Goal: Task Accomplishment & Management: Manage account settings

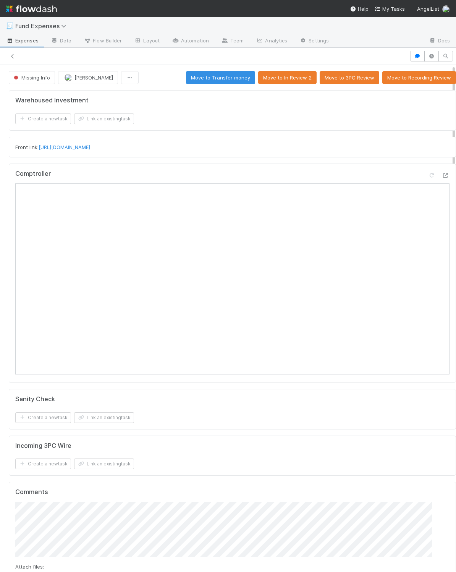
click at [236, 434] on div "Warehoused Investment Create a new task Link an existing task Front link: https…" at bounding box center [233, 478] width 454 height 783
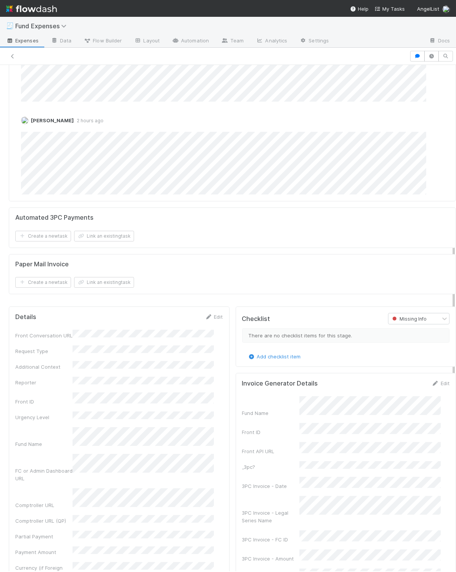
scroll to position [605, 0]
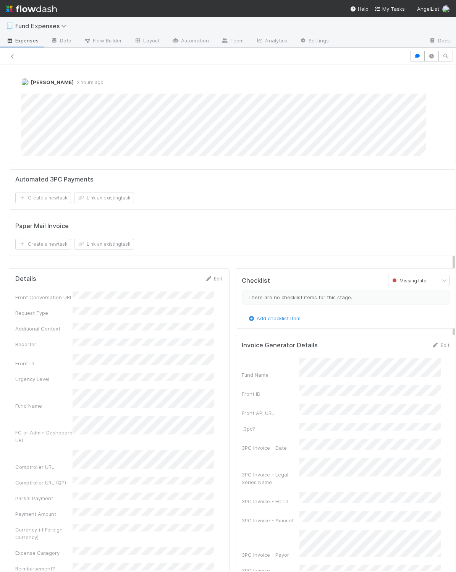
click at [213, 283] on div "Edit" at bounding box center [214, 279] width 18 height 8
click at [213, 282] on link "Edit" at bounding box center [214, 279] width 18 height 6
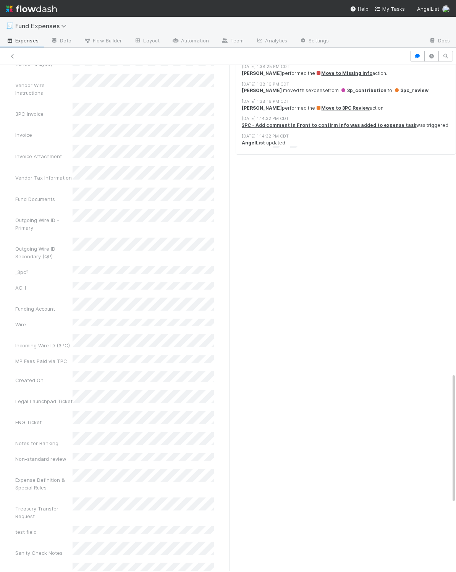
scroll to position [1299, 0]
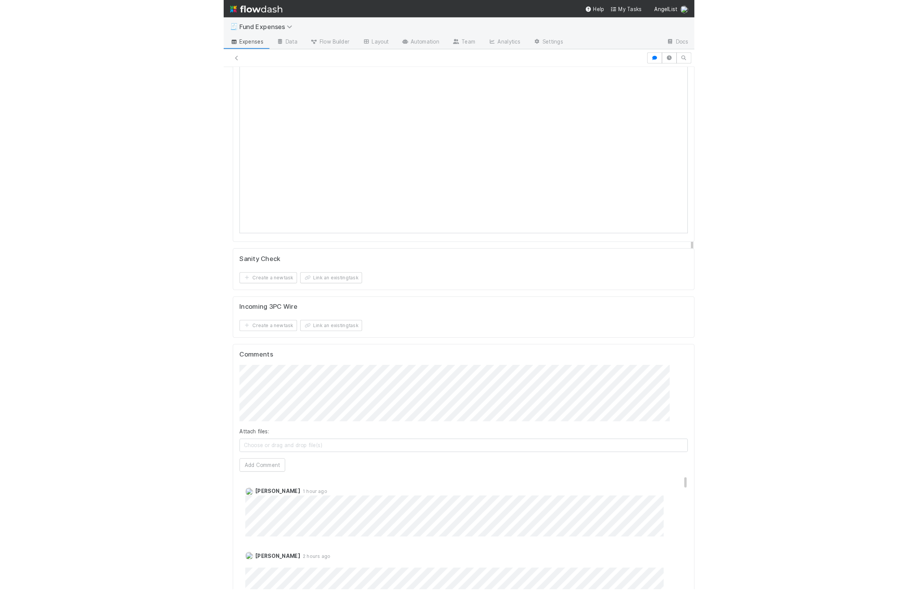
scroll to position [0, 0]
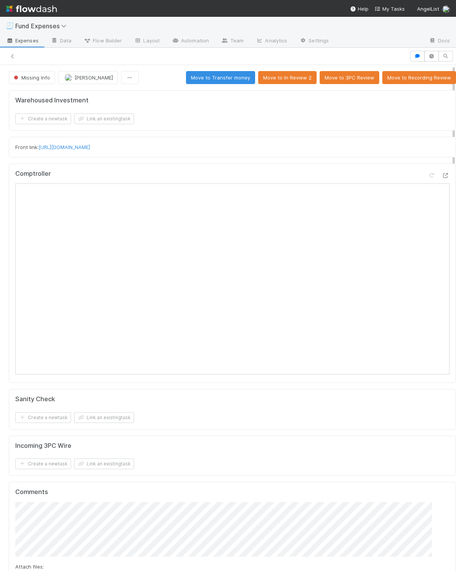
click at [271, 139] on div "Front link: https://app.frontapp.com/open/cnv_qqa9ddz" at bounding box center [233, 147] width 448 height 21
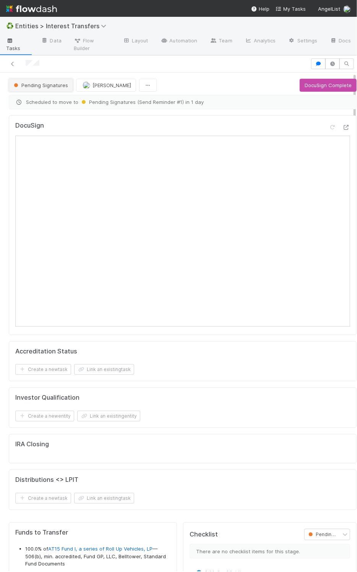
click at [58, 87] on span "Pending Signatures" at bounding box center [40, 85] width 56 height 6
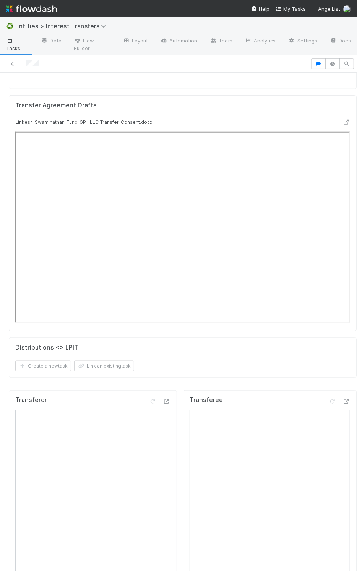
scroll to position [271, 0]
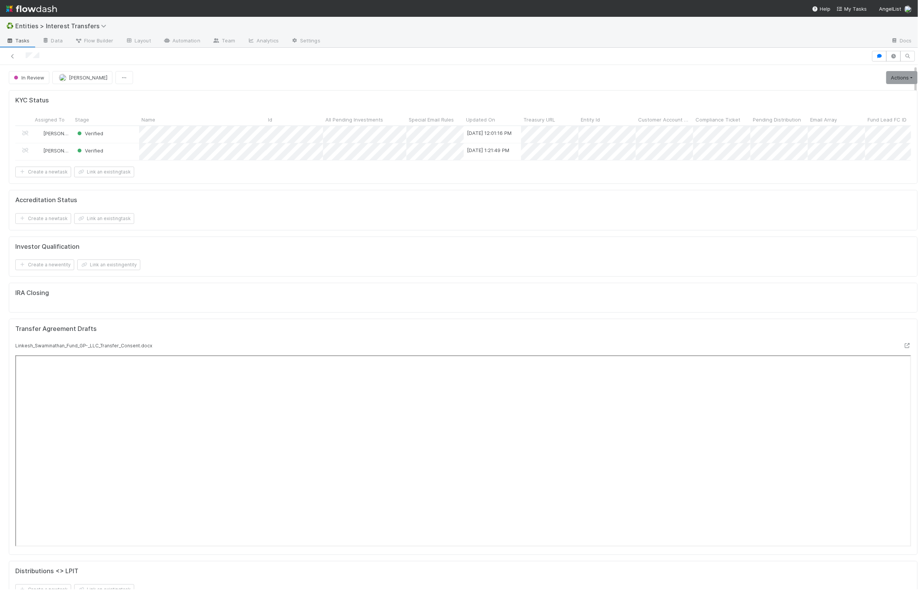
click at [307, 242] on div "KYC Status Assigned To Stage Name Id All Pending Investments Special Email Rule…" at bounding box center [463, 348] width 915 height 523
click at [312, 245] on div "KYC Status Assigned To Stage Name Id All Pending Investments Special Email Rule…" at bounding box center [463, 348] width 915 height 523
click at [314, 224] on div "Create a new task Link an existing task" at bounding box center [463, 218] width 896 height 11
click at [40, 83] on button "In Review" at bounding box center [29, 77] width 41 height 13
drag, startPoint x: 64, startPoint y: 109, endPoint x: 77, endPoint y: 117, distance: 15.5
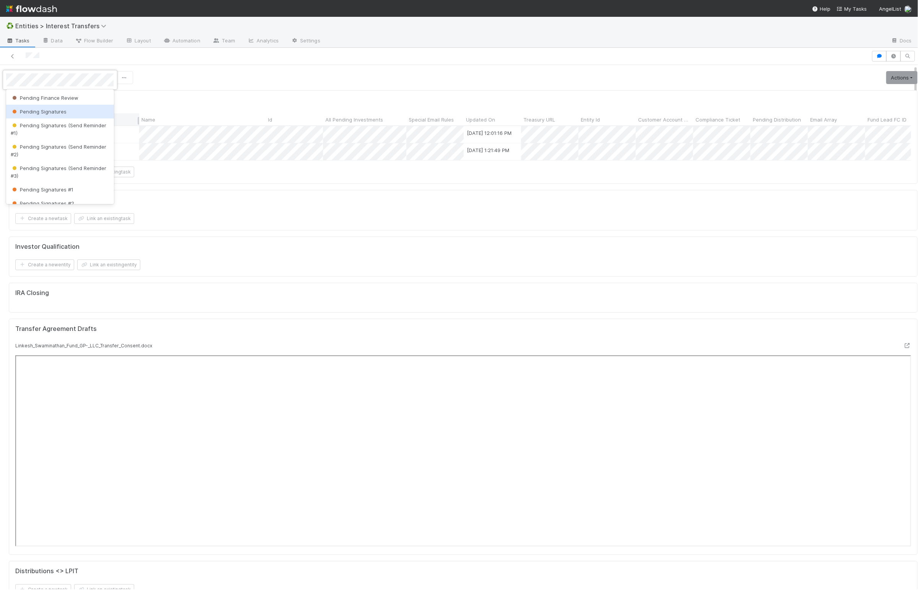
click at [64, 109] on span "Pending Signatures" at bounding box center [39, 112] width 56 height 6
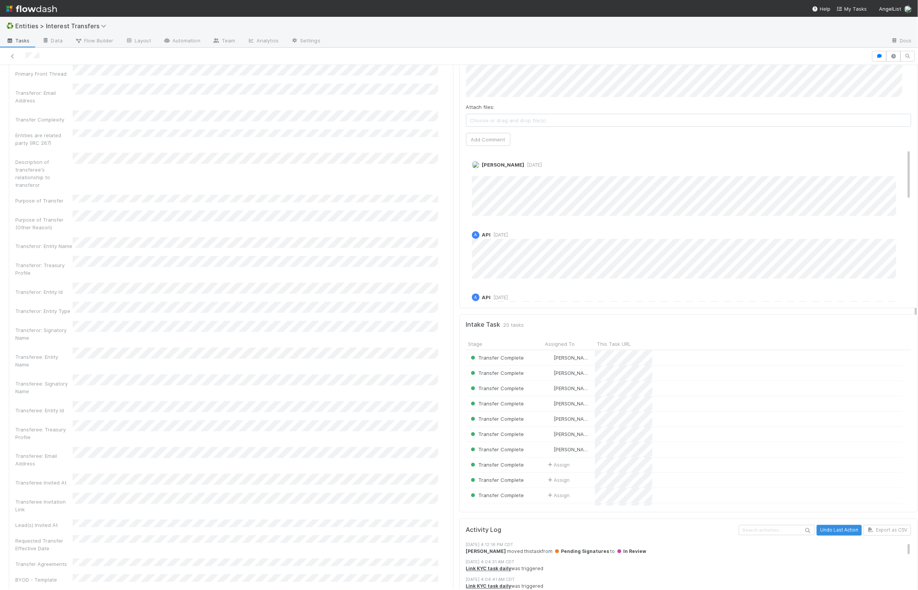
scroll to position [583, 0]
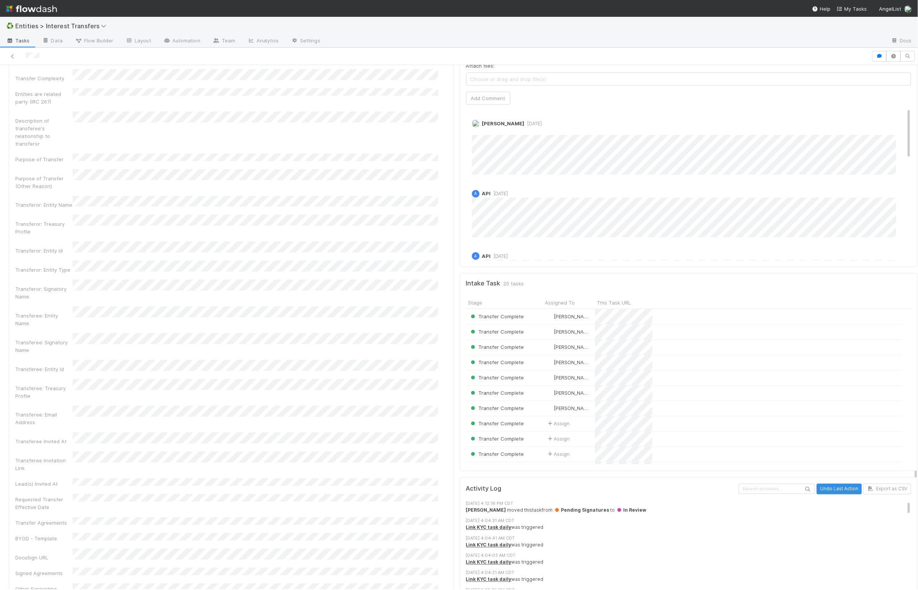
drag, startPoint x: 448, startPoint y: 319, endPoint x: 436, endPoint y: 320, distance: 11.9
click at [456, 319] on div "Checklist Pending Signatures There are no checklist items for this stage. Add c…" at bounding box center [688, 395] width 464 height 968
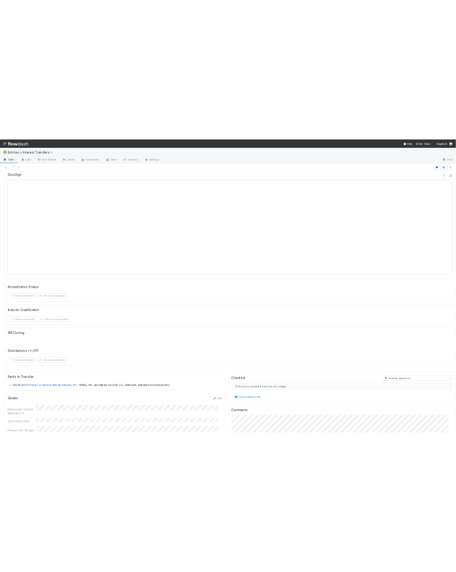
scroll to position [0, 0]
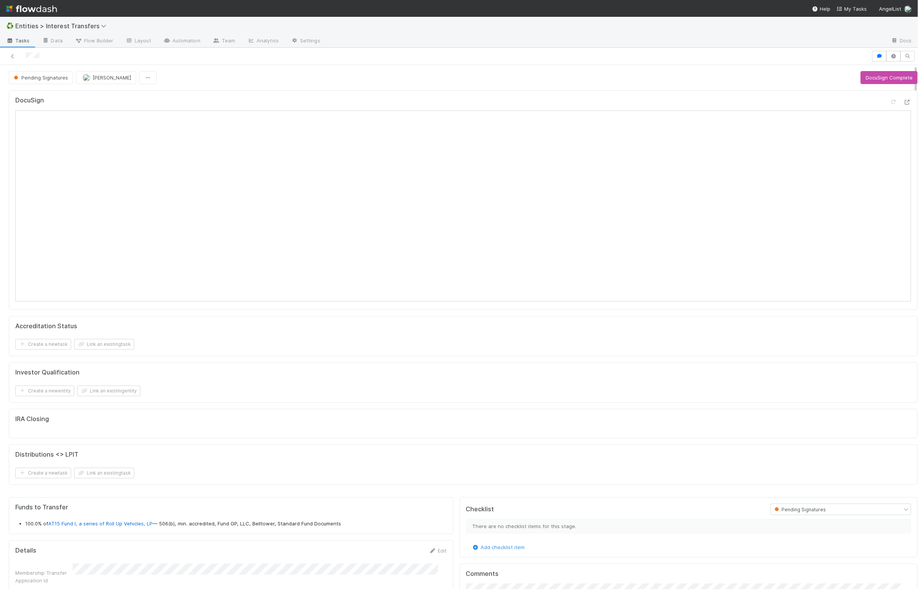
drag, startPoint x: 465, startPoint y: 336, endPoint x: 534, endPoint y: 309, distance: 74.5
click at [465, 336] on form "Accreditation Status Create a new task Link an existing task" at bounding box center [463, 337] width 896 height 28
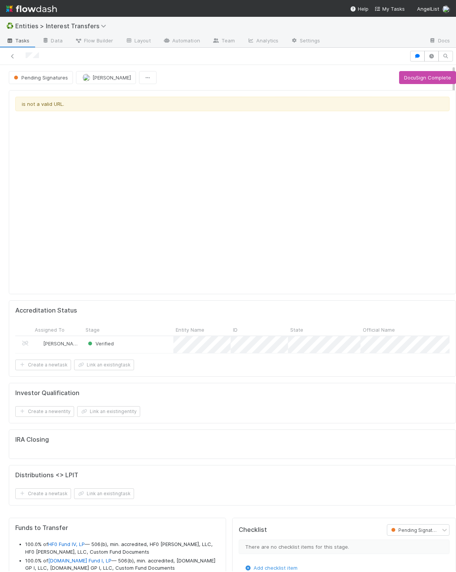
click at [102, 196] on div "is not a valid URL." at bounding box center [232, 192] width 435 height 191
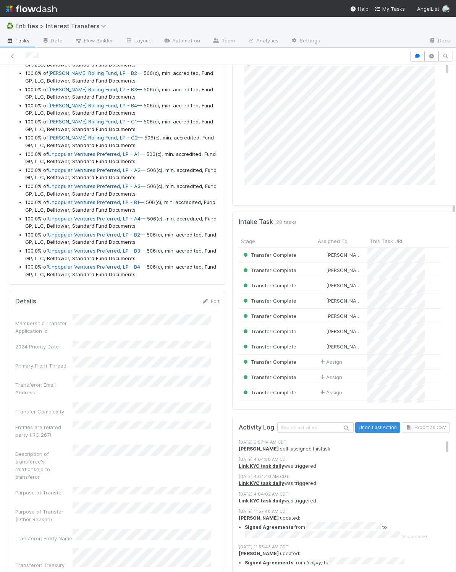
scroll to position [608, 0]
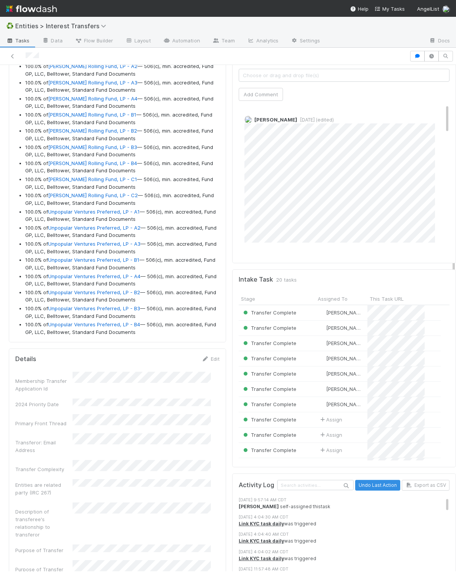
click at [263, 263] on div "Comments Attach files: Choose or drag and drop file(s) Add Comment Roger Jennet…" at bounding box center [344, 120] width 224 height 286
click at [264, 263] on div "Comments Attach files: Choose or drag and drop file(s) Add Comment Roger Jennet…" at bounding box center [344, 120] width 224 height 286
click at [265, 263] on div "Comments Attach files: Choose or drag and drop file(s) Add Comment Roger Jennet…" at bounding box center [344, 120] width 224 height 286
click at [265, 271] on div "Roger Jennette 4 days ago" at bounding box center [349, 278] width 220 height 53
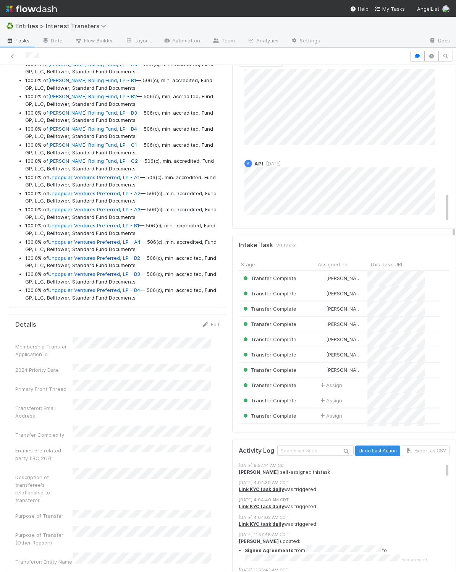
scroll to position [0, 0]
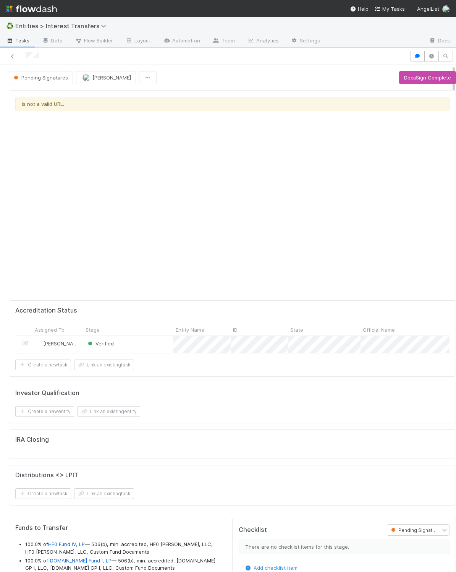
click at [236, 205] on div "is not a valid URL." at bounding box center [232, 192] width 435 height 191
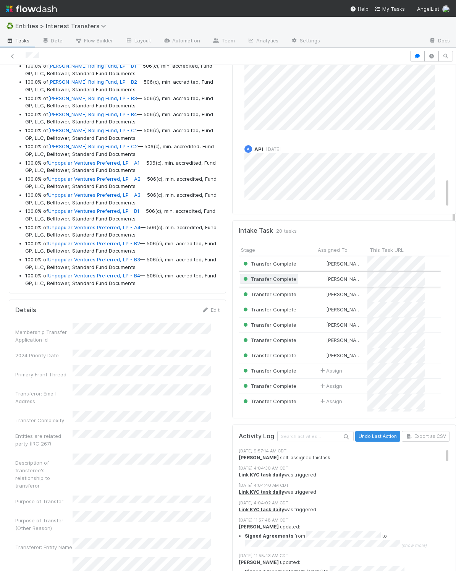
scroll to position [743, 0]
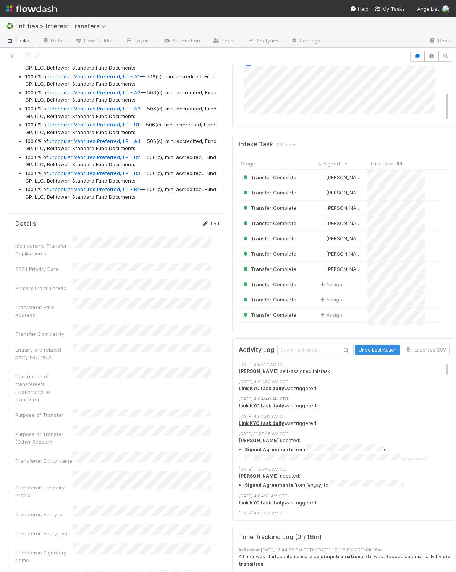
click at [207, 227] on link "Edit" at bounding box center [211, 224] width 18 height 6
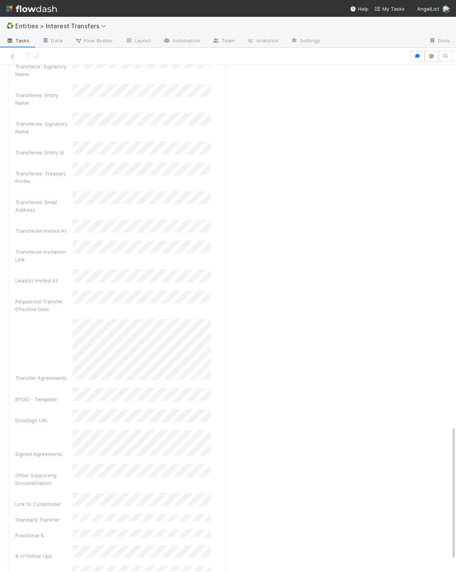
scroll to position [1415, 0]
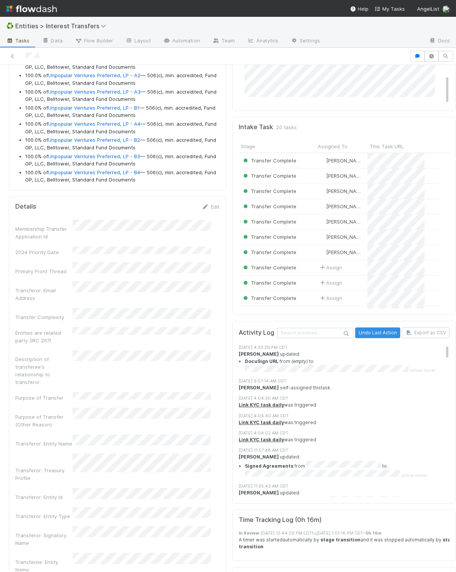
scroll to position [0, 0]
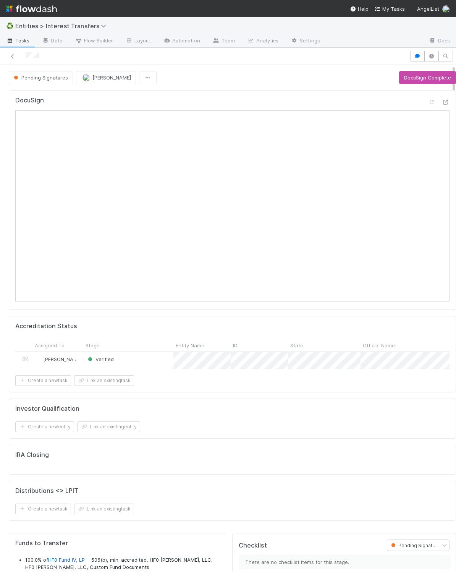
click at [231, 320] on div "Accreditation Status Assigned To Stage Entity Name ID State Official Name Evide…" at bounding box center [233, 354] width 448 height 76
click at [414, 58] on icon "button" at bounding box center [418, 56] width 8 height 5
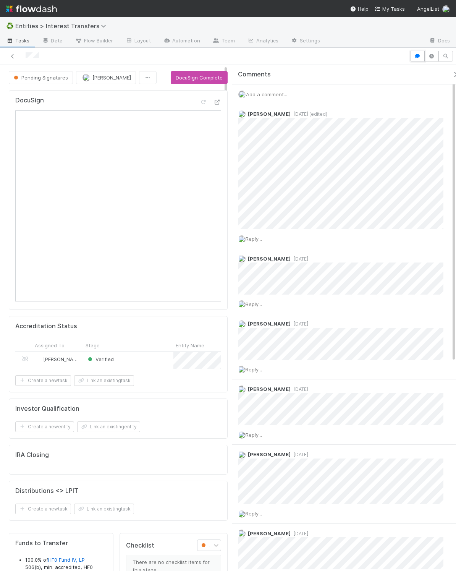
scroll to position [147, 81]
click at [452, 73] on icon "button" at bounding box center [456, 74] width 8 height 6
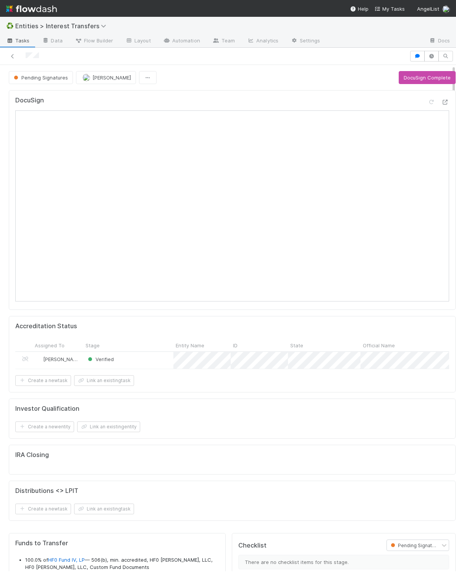
scroll to position [147, 193]
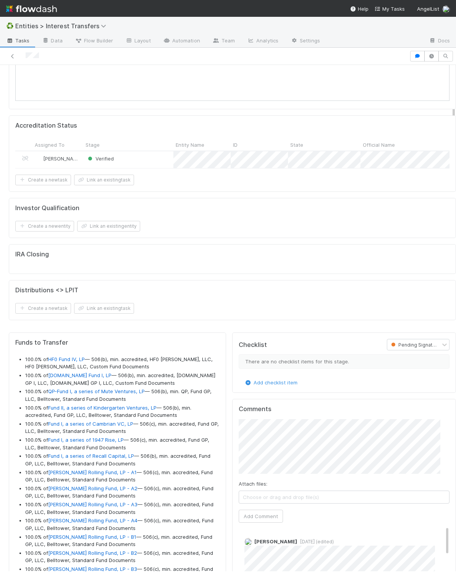
scroll to position [327, 0]
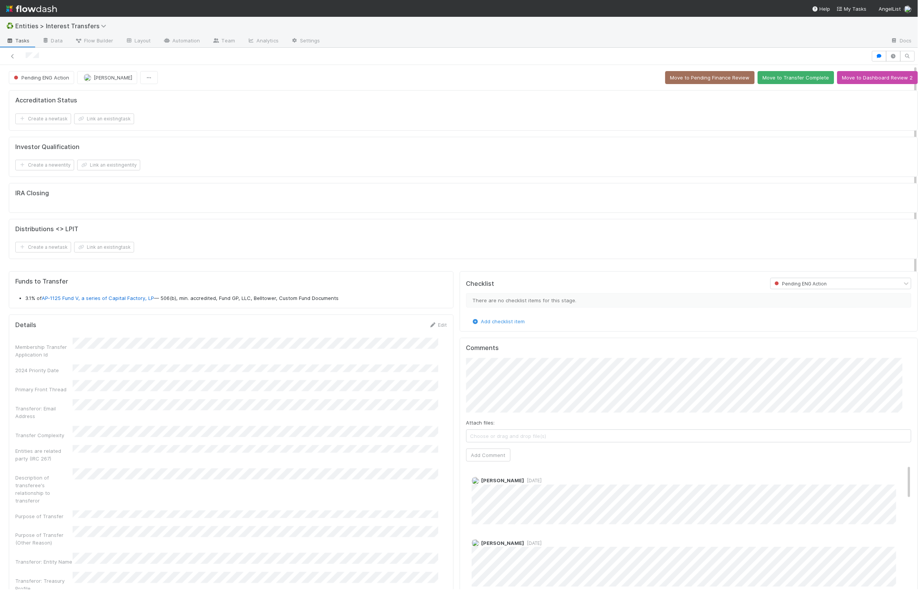
scroll to position [9, 9]
drag, startPoint x: 287, startPoint y: 452, endPoint x: 35, endPoint y: 515, distance: 259.4
click at [286, 452] on div "Entities are related party (IRC 267)" at bounding box center [231, 453] width 432 height 17
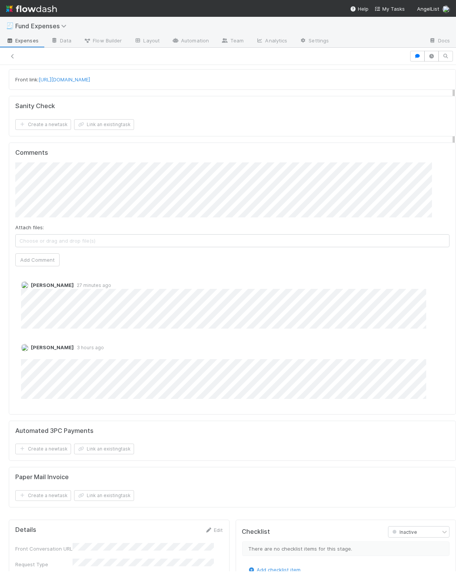
scroll to position [24, 0]
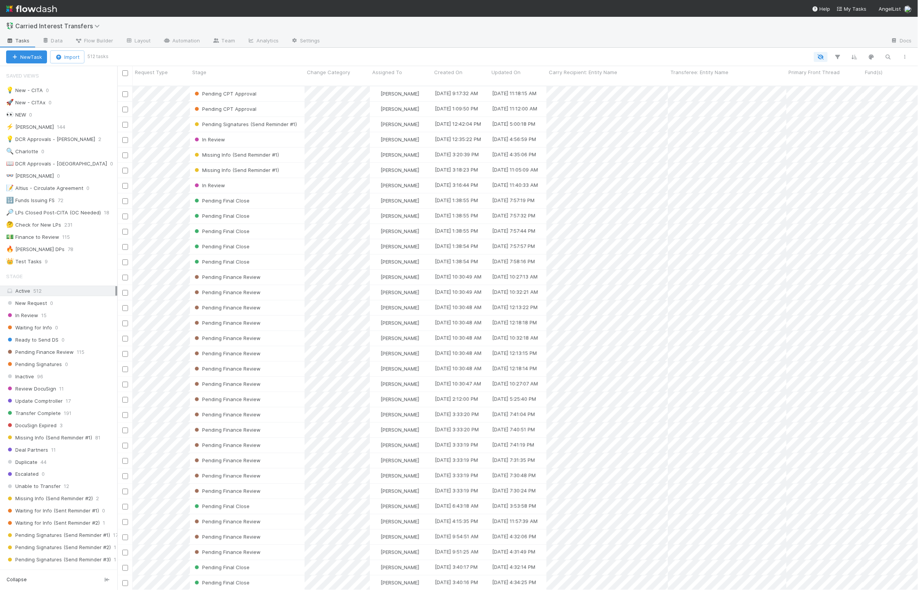
scroll to position [344, 0]
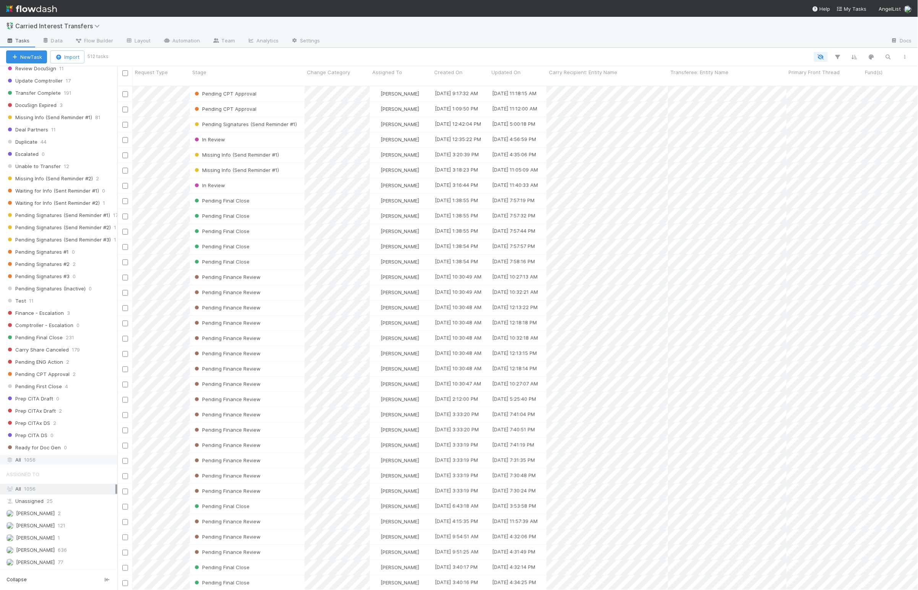
click at [53, 463] on div "Saved Views 💡 New - CITA 0 🚀 New - CITAx 0 👀 NEW 0 ⚡ [PERSON_NAME] 144 💡 DCR Ap…" at bounding box center [58, 318] width 117 height 504
click at [50, 457] on div "All 1056" at bounding box center [60, 460] width 109 height 10
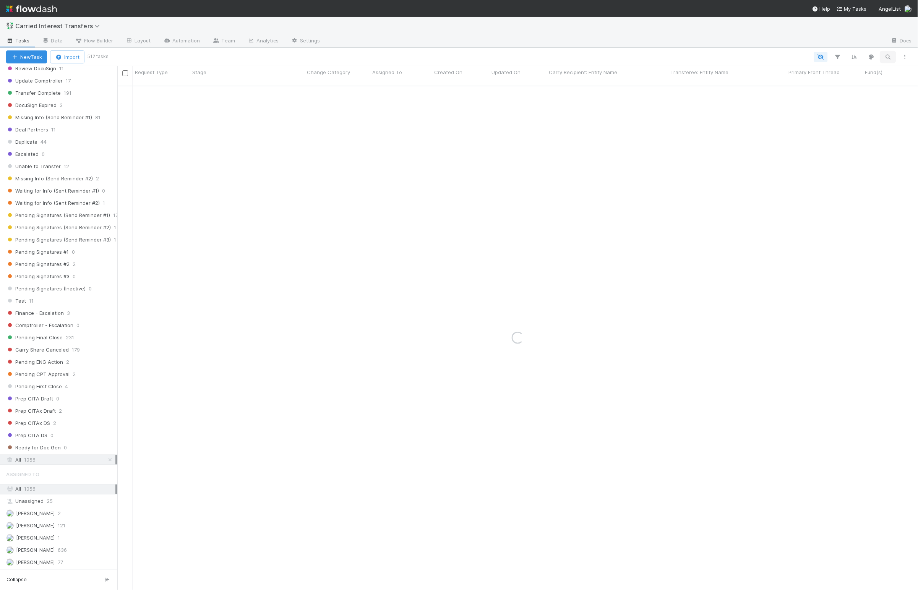
click at [888, 57] on icon "button" at bounding box center [889, 57] width 8 height 7
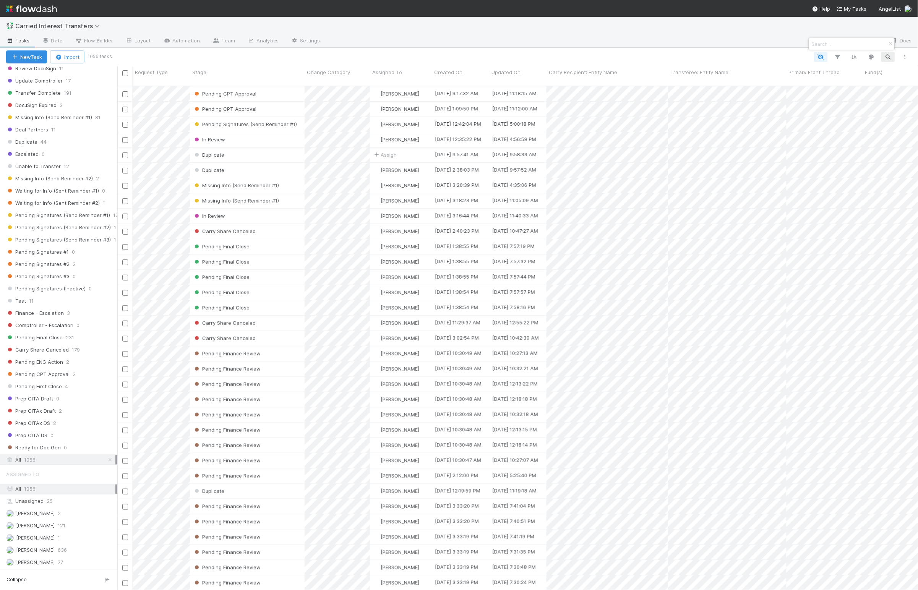
scroll to position [501, 793]
paste input "Fund I, a series of Movement Family Fund, LP"
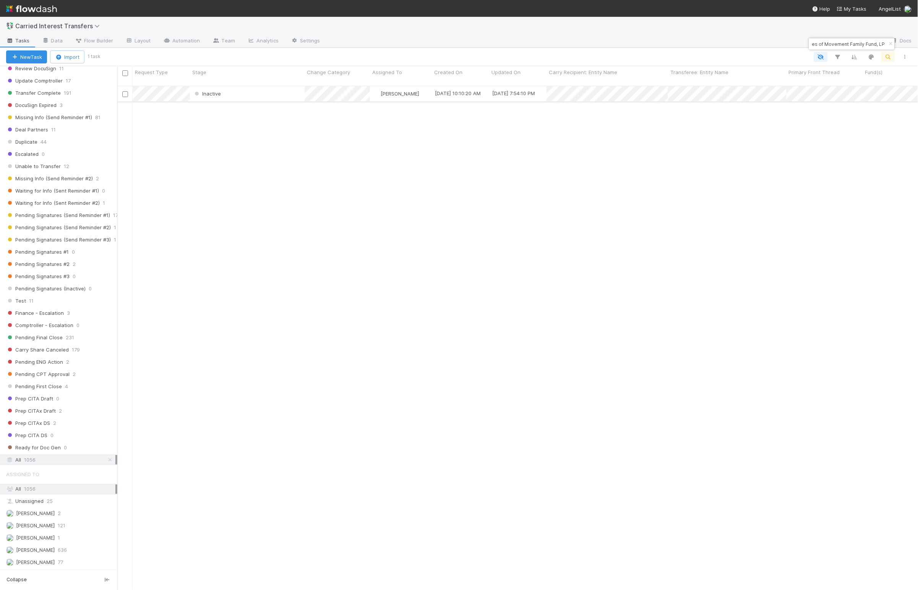
type input "Fund I, a series of Movement Family Fund, LP"
click at [298, 88] on div "Inactive" at bounding box center [247, 93] width 115 height 15
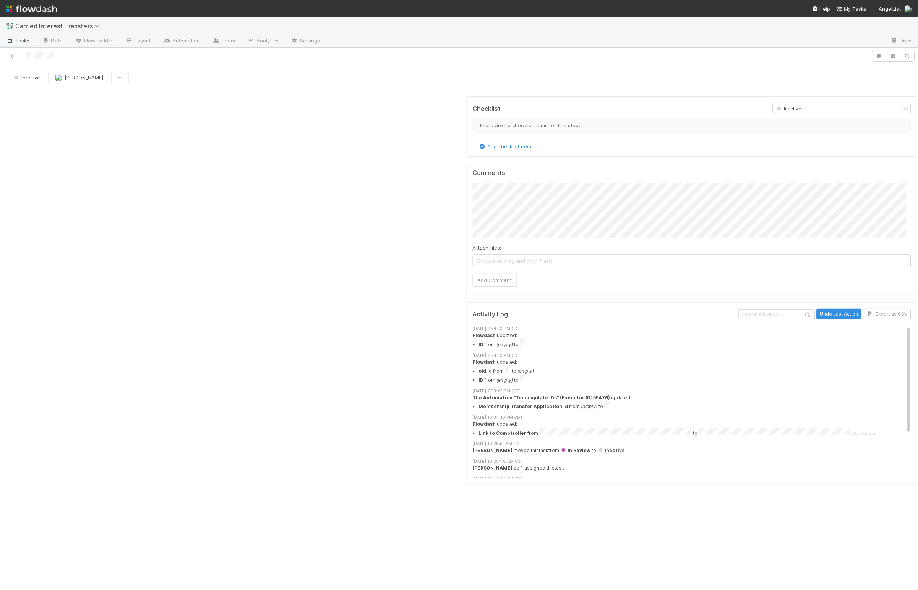
drag, startPoint x: 314, startPoint y: 156, endPoint x: 10, endPoint y: 105, distance: 307.7
click at [312, 154] on div at bounding box center [235, 293] width 458 height 401
click at [21, 81] on span "Inactive" at bounding box center [26, 78] width 28 height 6
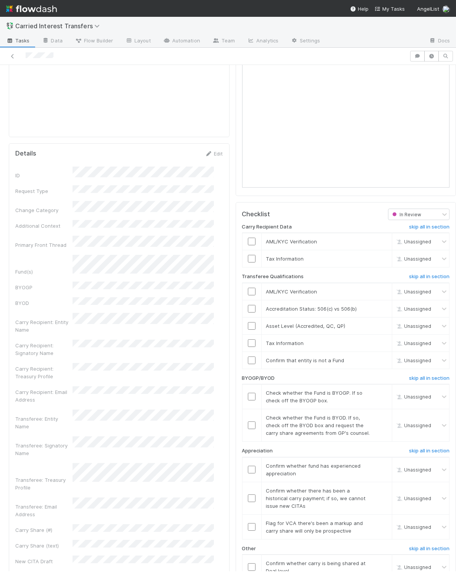
scroll to position [725, 0]
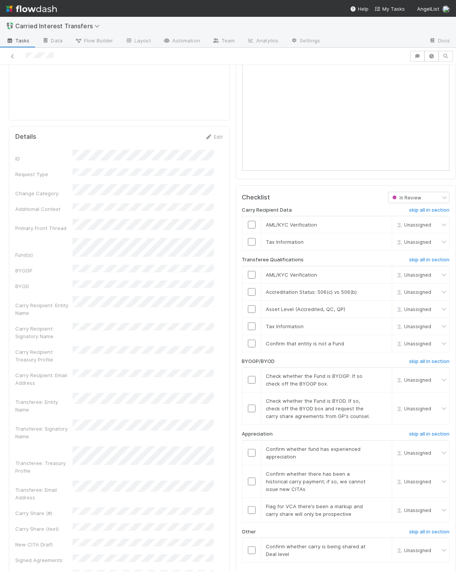
click at [233, 244] on div "FC File Preview No file(s) uploaded. Transferee Checklist In Review Carry Recip…" at bounding box center [346, 431] width 227 height 1488
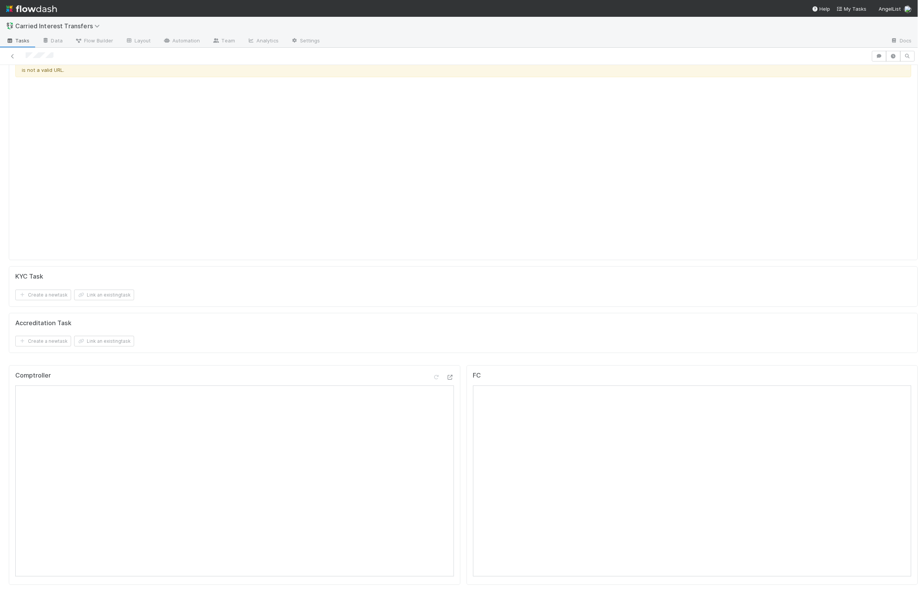
scroll to position [0, 0]
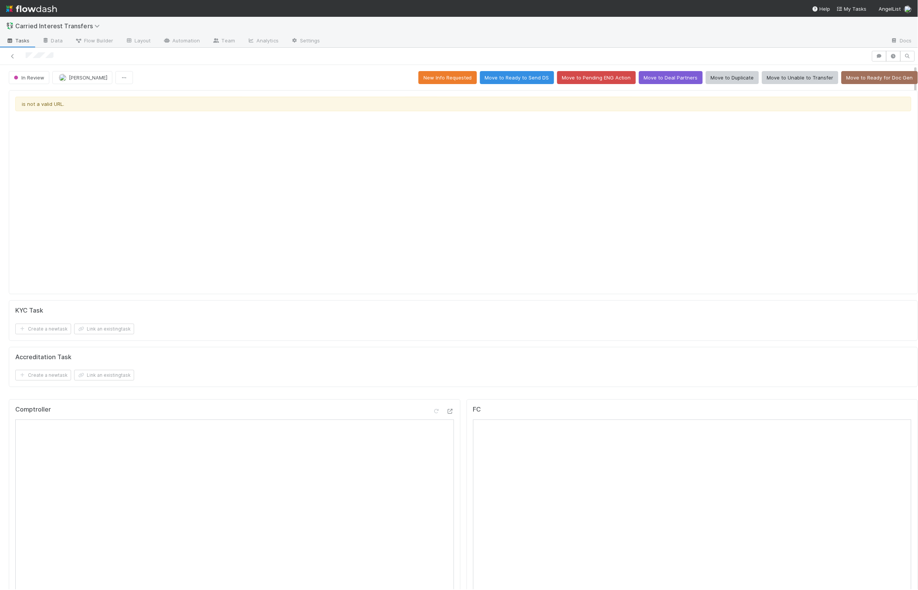
click at [319, 81] on div "In Review [PERSON_NAME] New Info Requested Move to Ready to Send DS Move to Pen…" at bounding box center [464, 77] width 910 height 13
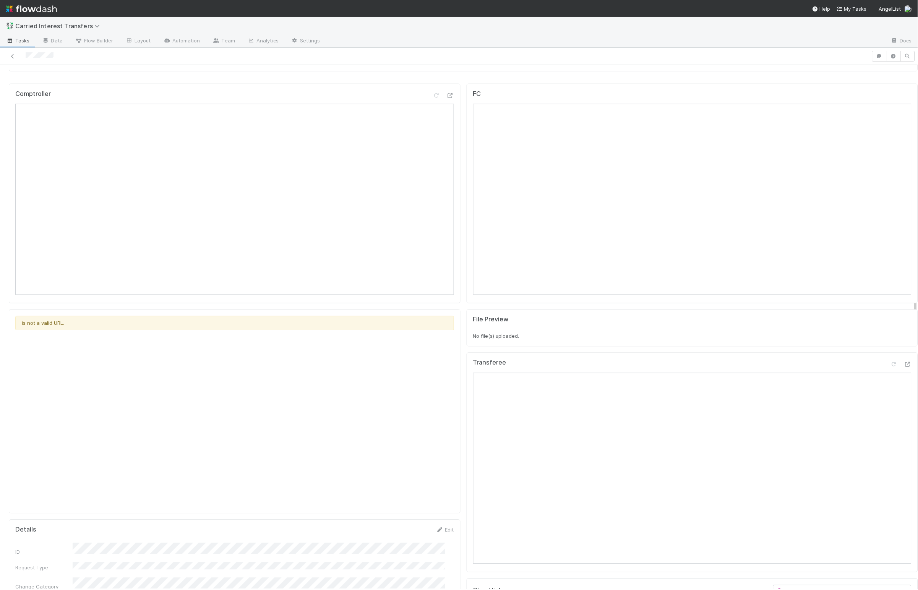
click at [467, 263] on div "FC" at bounding box center [693, 194] width 452 height 220
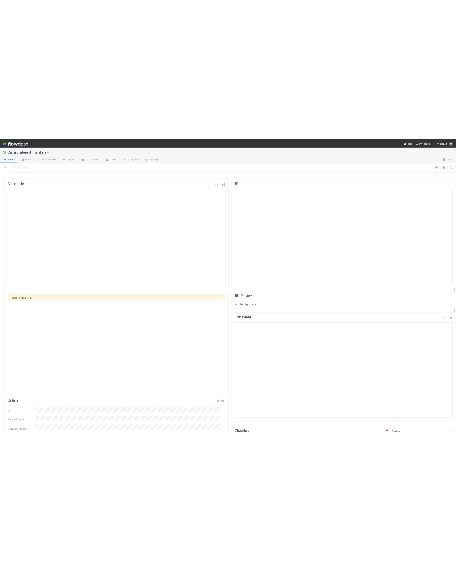
scroll to position [263, 0]
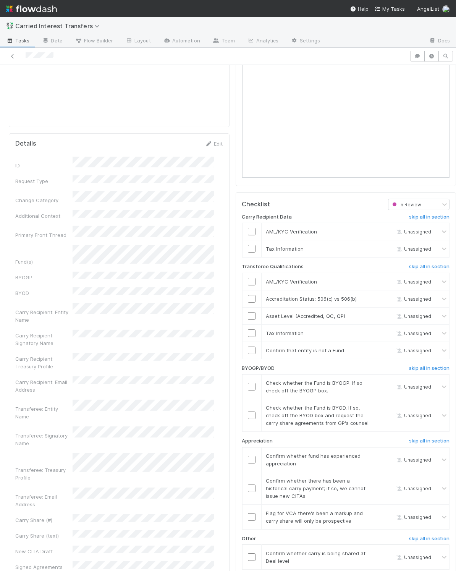
scroll to position [612, 0]
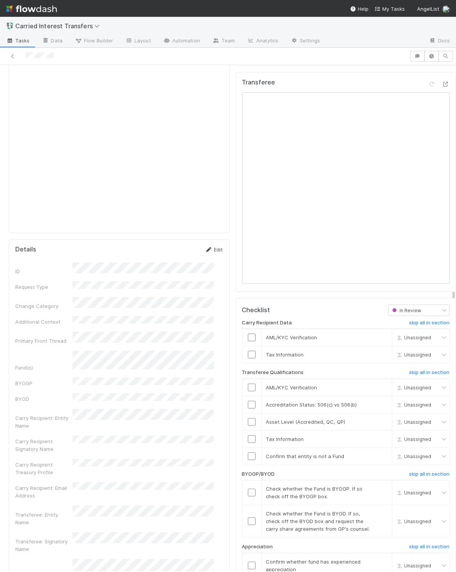
click at [211, 252] on link "Edit" at bounding box center [214, 250] width 18 height 6
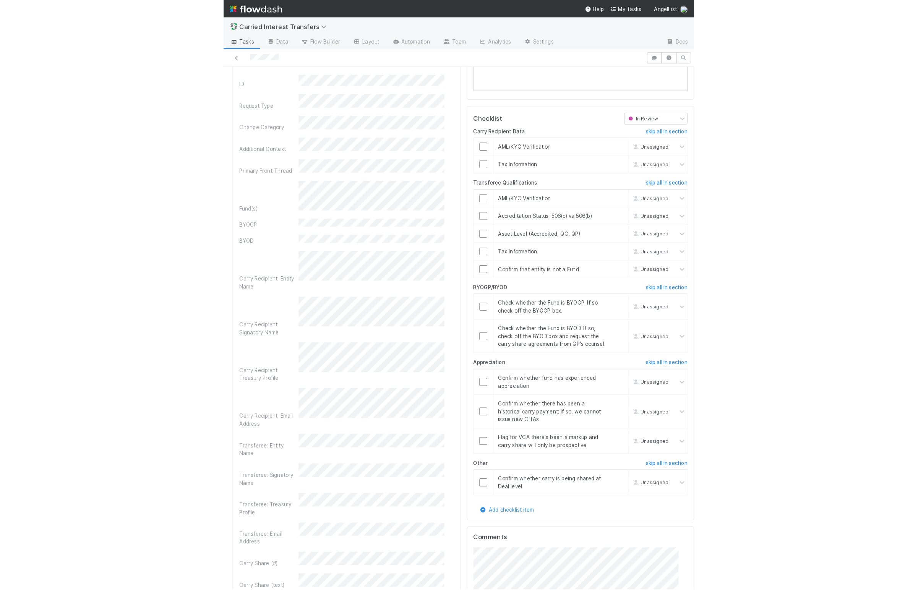
scroll to position [812, 0]
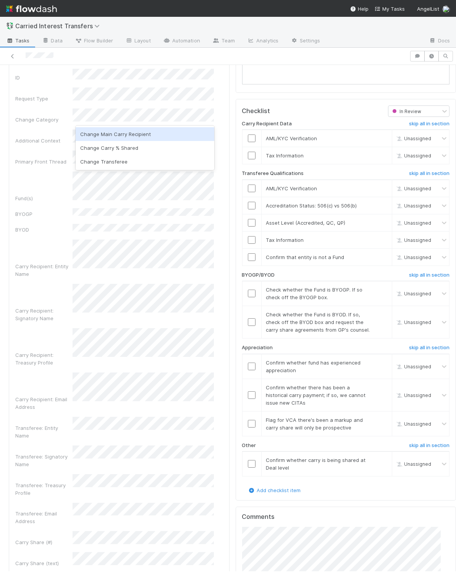
click at [67, 119] on div "Change Category" at bounding box center [43, 120] width 57 height 8
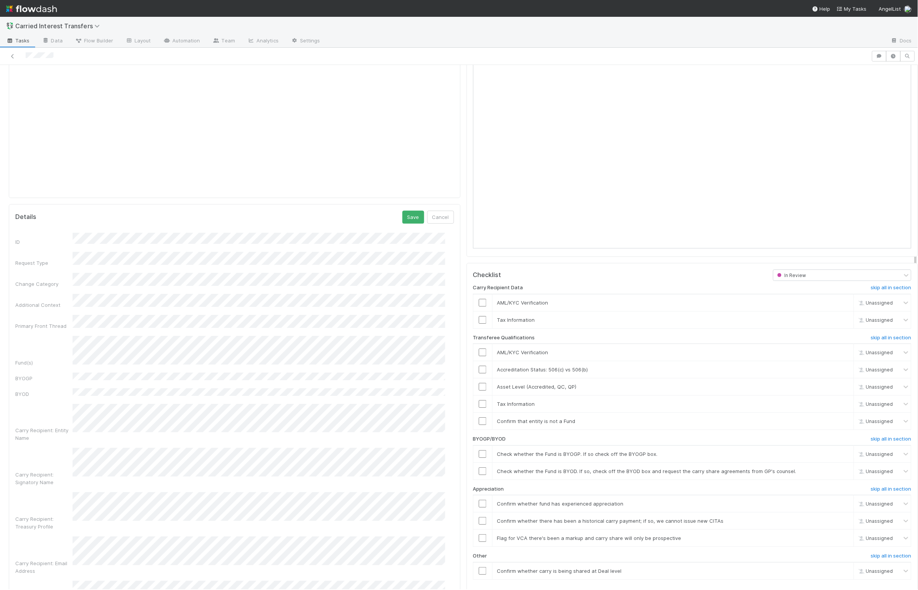
scroll to position [562, 0]
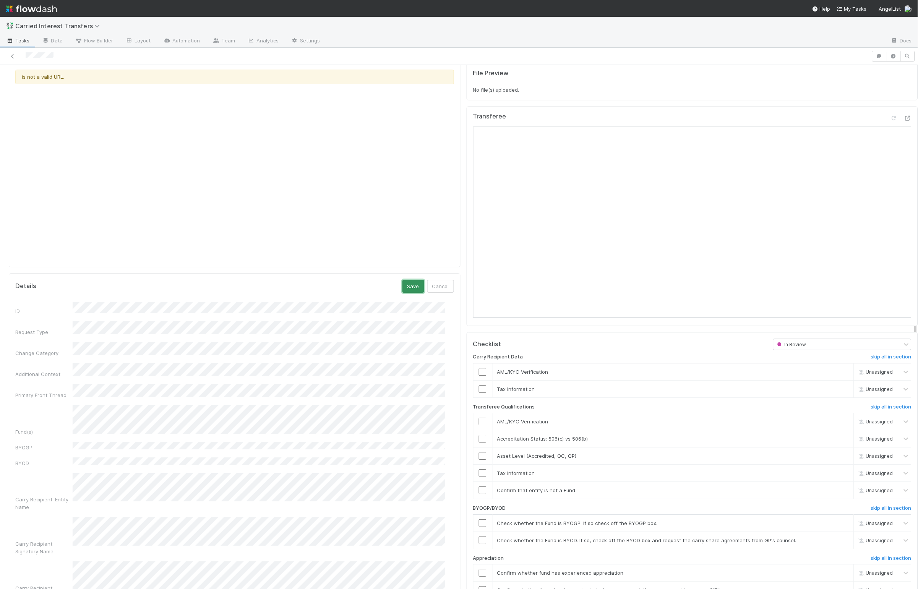
click at [408, 290] on button "Save" at bounding box center [414, 286] width 22 height 13
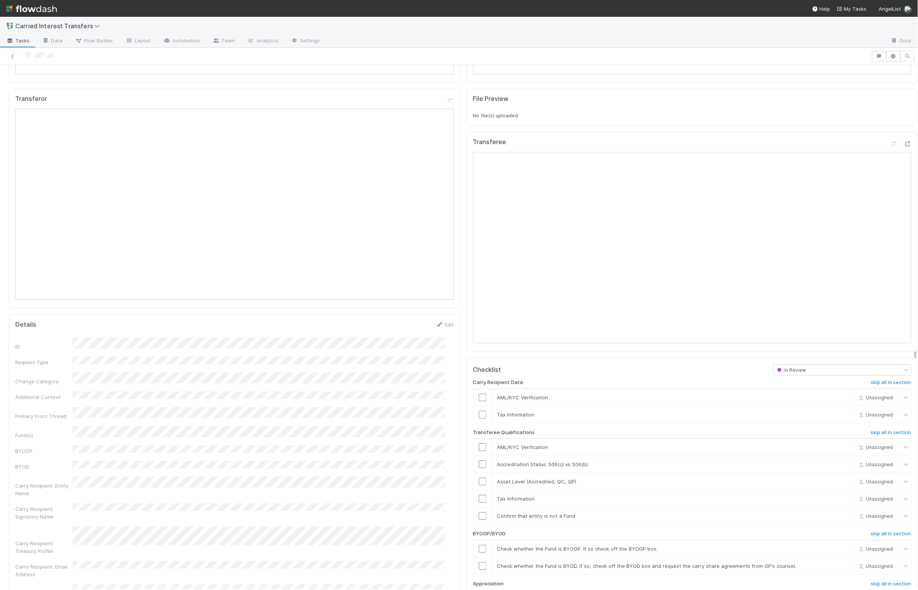
scroll to position [539, 0]
click at [479, 399] on input "checkbox" at bounding box center [483, 395] width 8 height 8
click at [479, 416] on input "checkbox" at bounding box center [483, 413] width 8 height 8
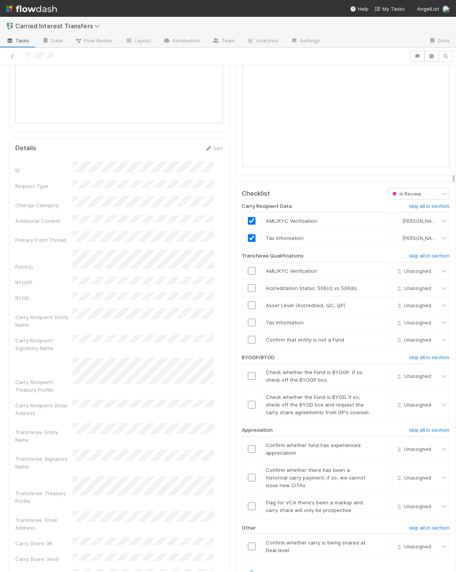
scroll to position [0, 0]
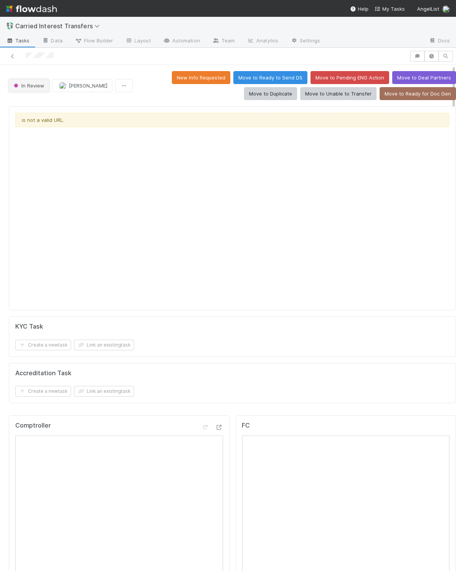
click at [39, 88] on span "In Review" at bounding box center [28, 86] width 32 height 6
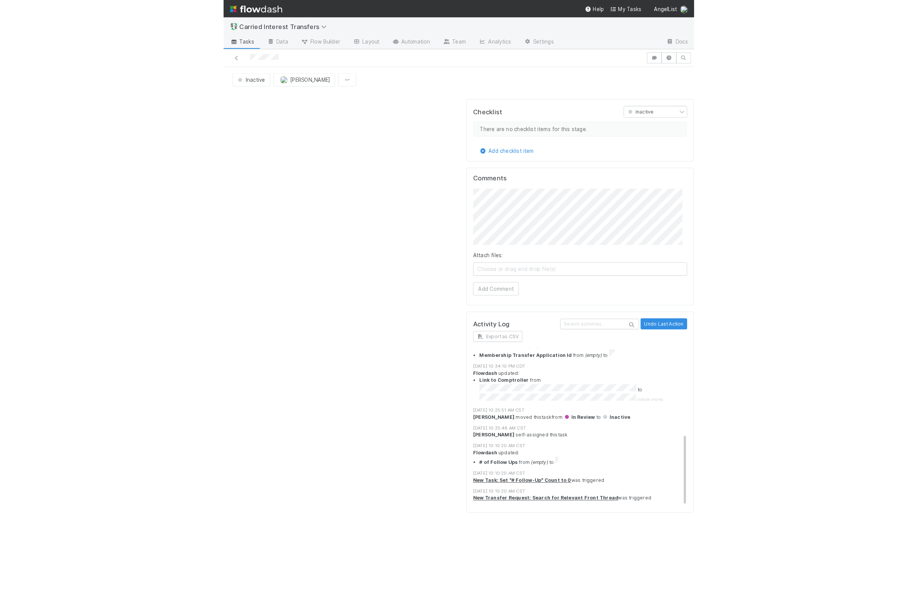
scroll to position [172, 0]
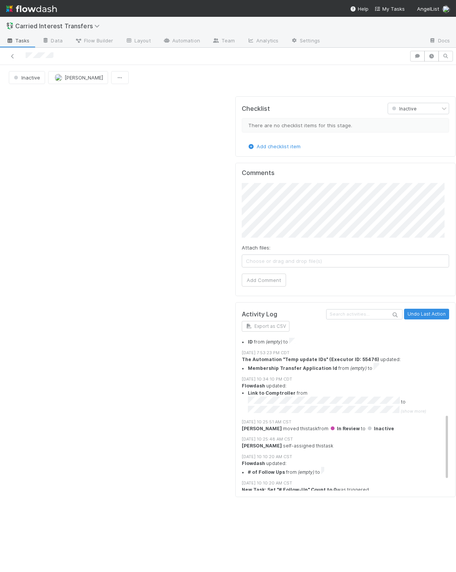
click at [288, 243] on div "Attach files: Choose or drag and drop file(s) Add Comment" at bounding box center [346, 235] width 208 height 104
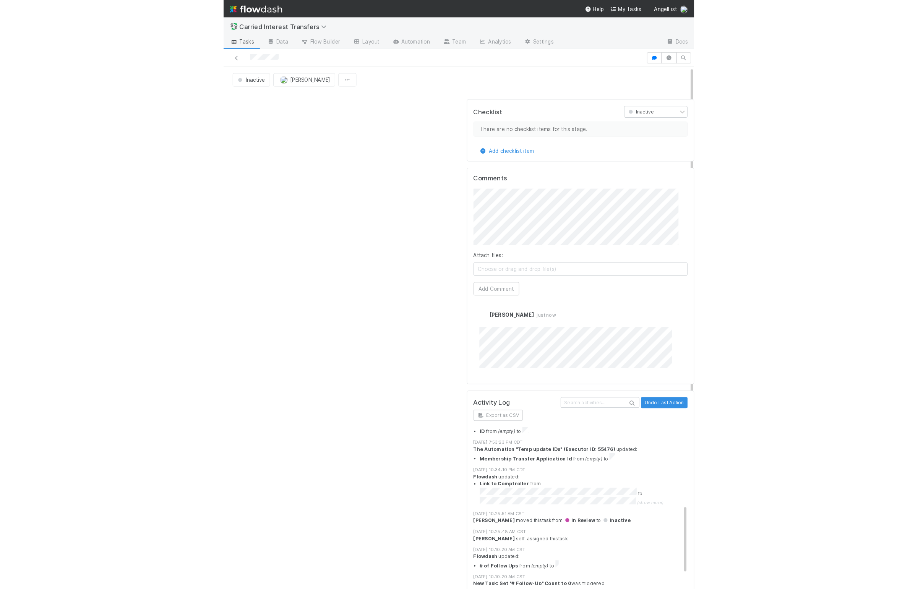
scroll to position [165, 0]
